Goal: Find specific page/section: Find specific page/section

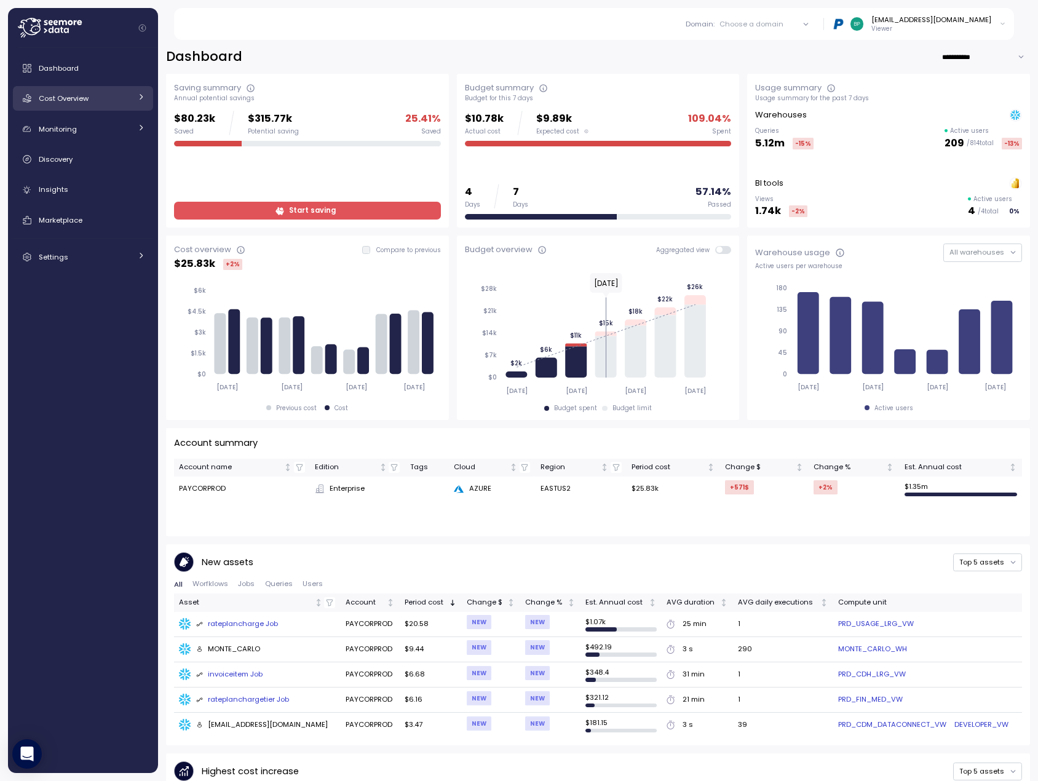
click at [126, 98] on div "Cost Overview" at bounding box center [85, 98] width 92 height 12
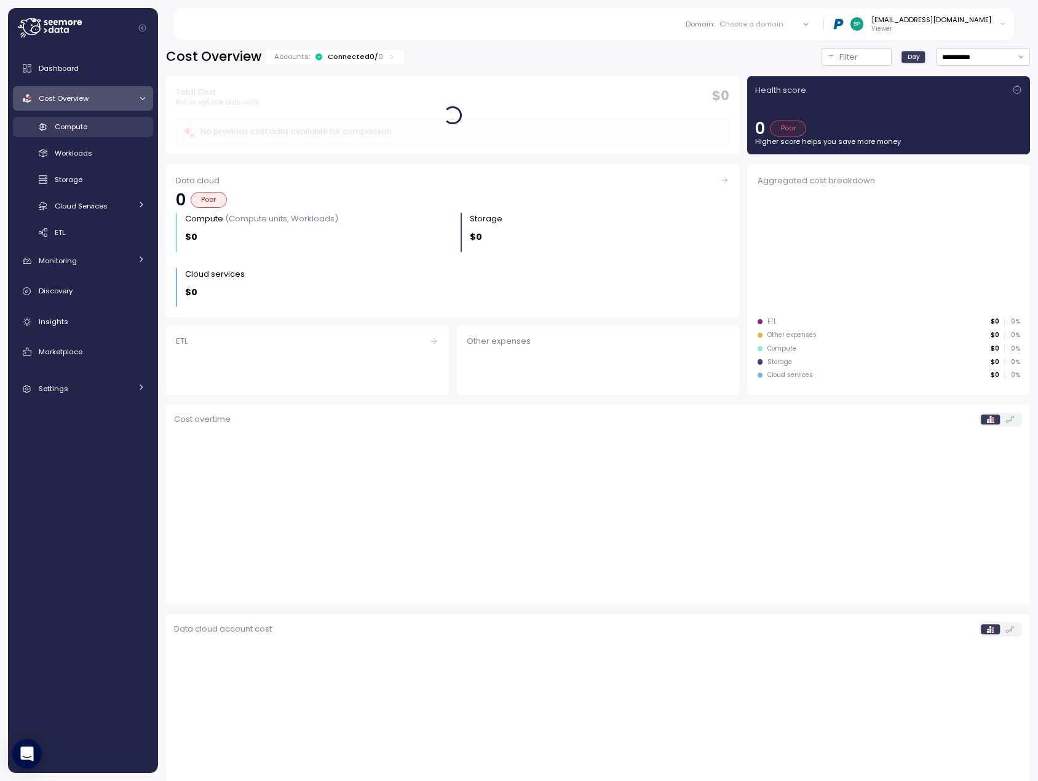
click at [97, 126] on div "Compute" at bounding box center [100, 127] width 90 height 12
